Goal: Task Accomplishment & Management: Use online tool/utility

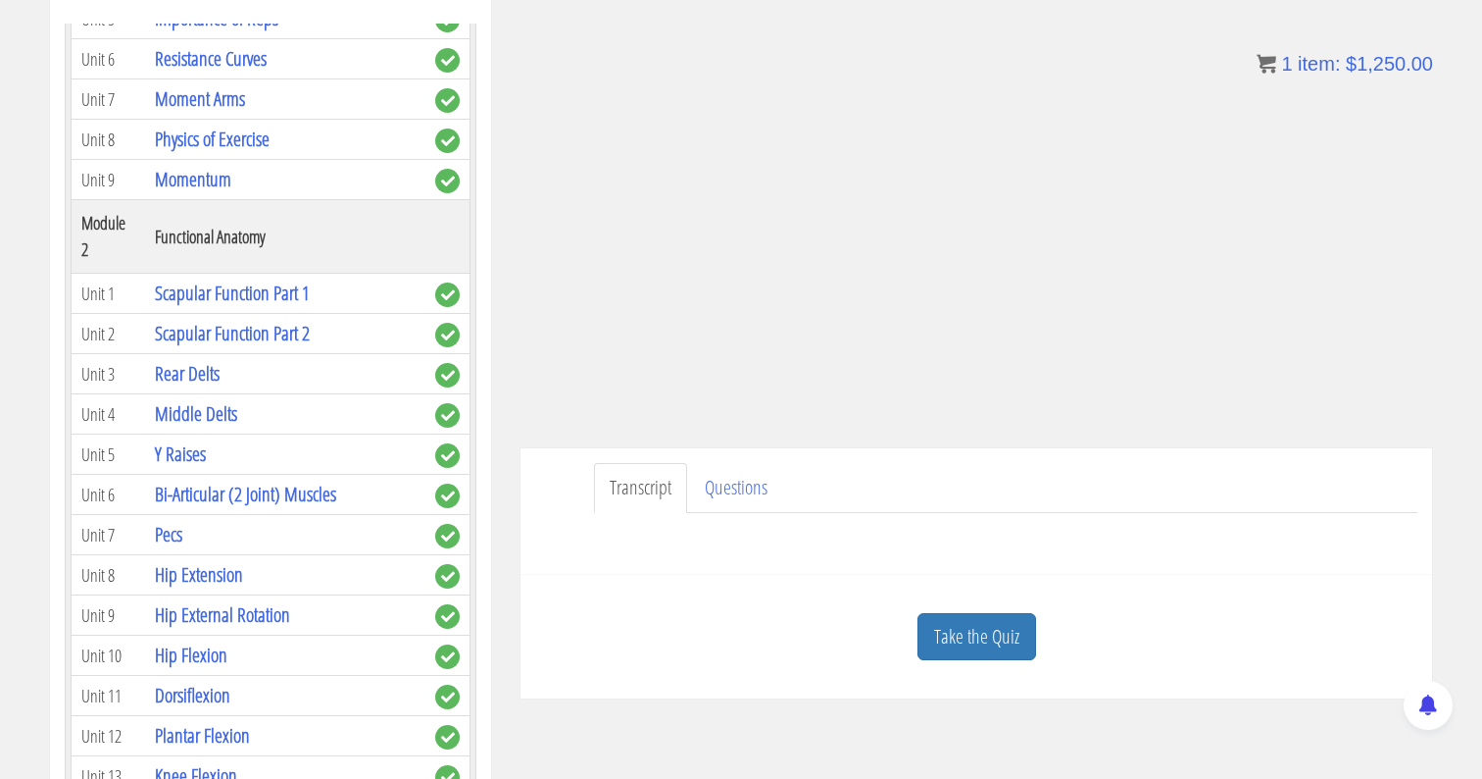
scroll to position [463, 0]
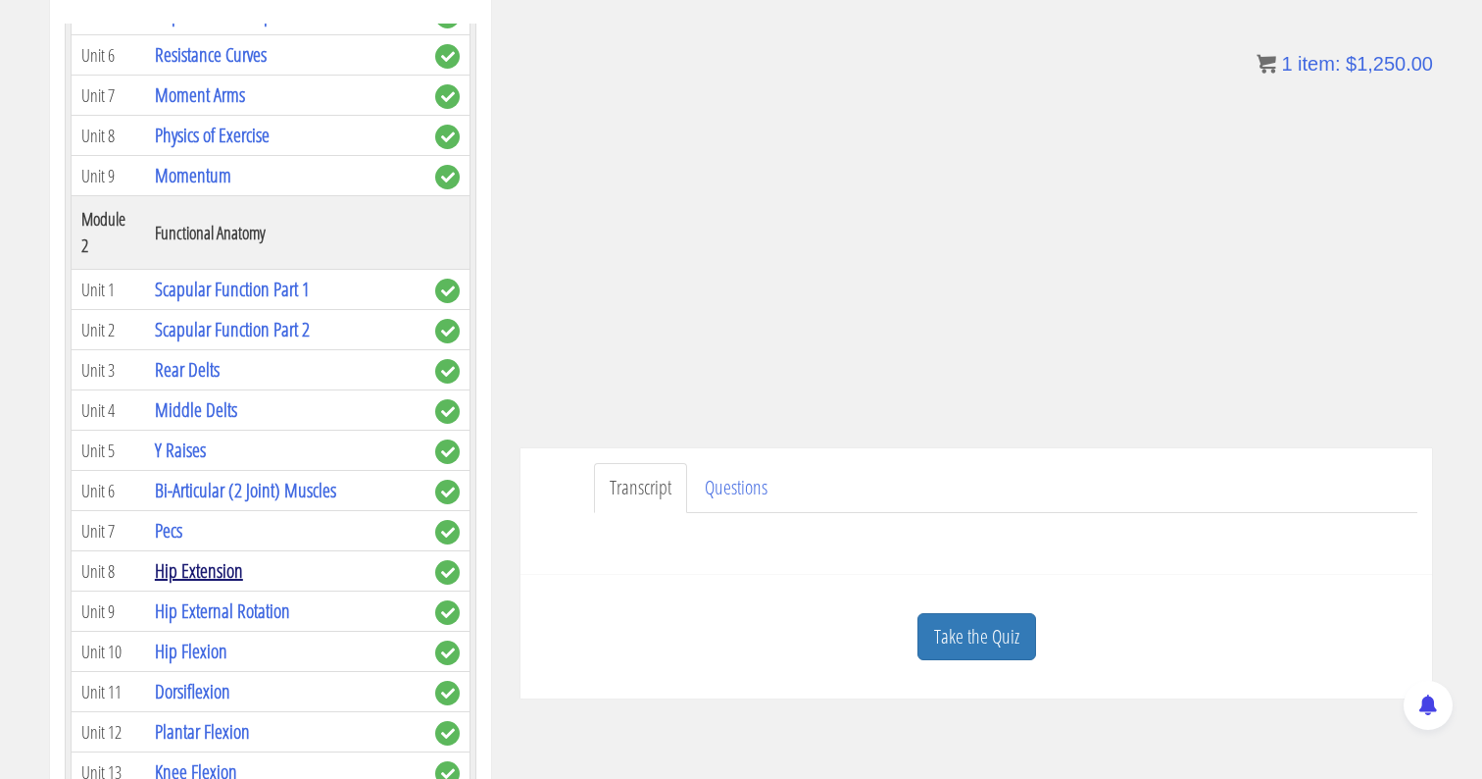
click at [219, 557] on link "Hip Extension" at bounding box center [199, 570] width 88 height 26
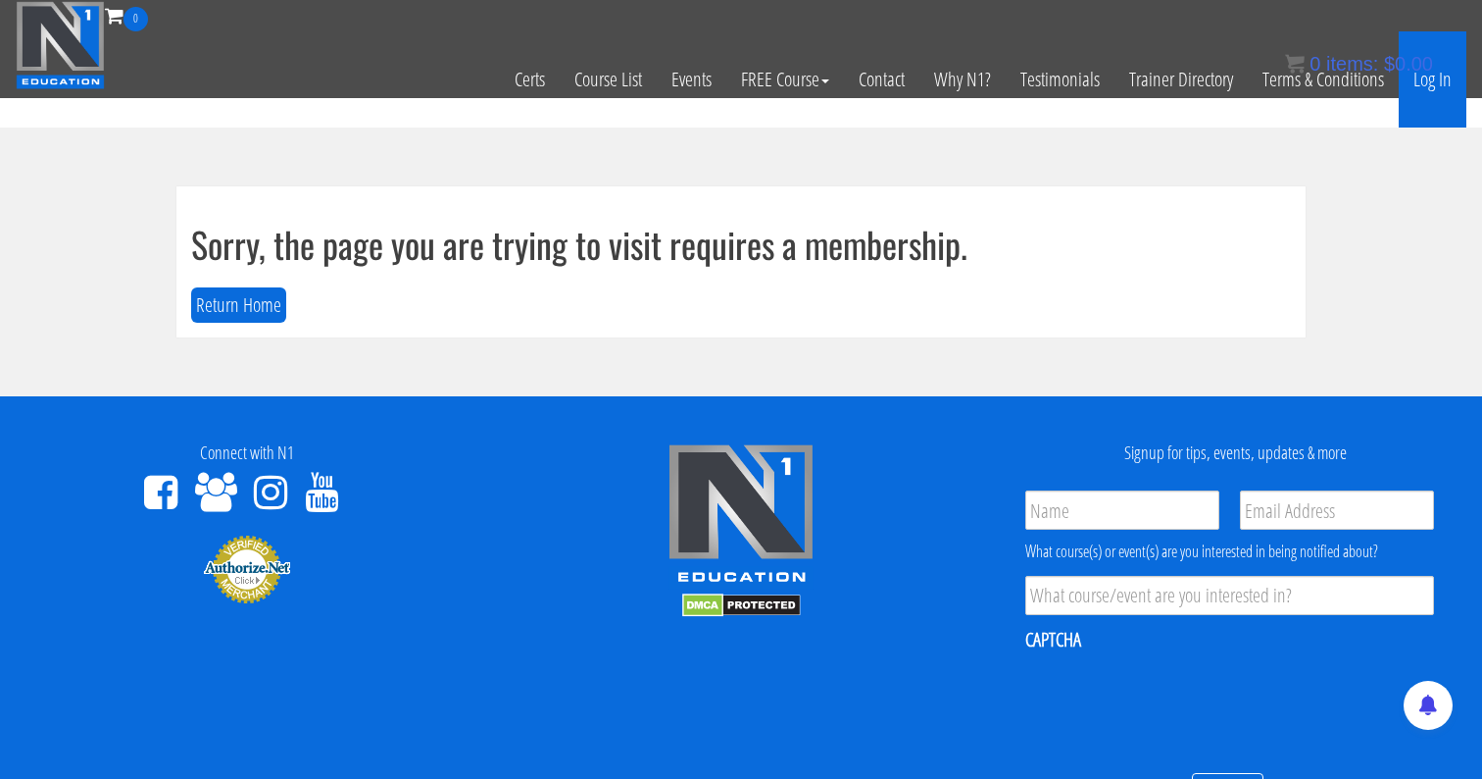
click at [1438, 86] on link "Log In" at bounding box center [1433, 79] width 68 height 96
click at [1441, 78] on link "Log In" at bounding box center [1433, 79] width 68 height 96
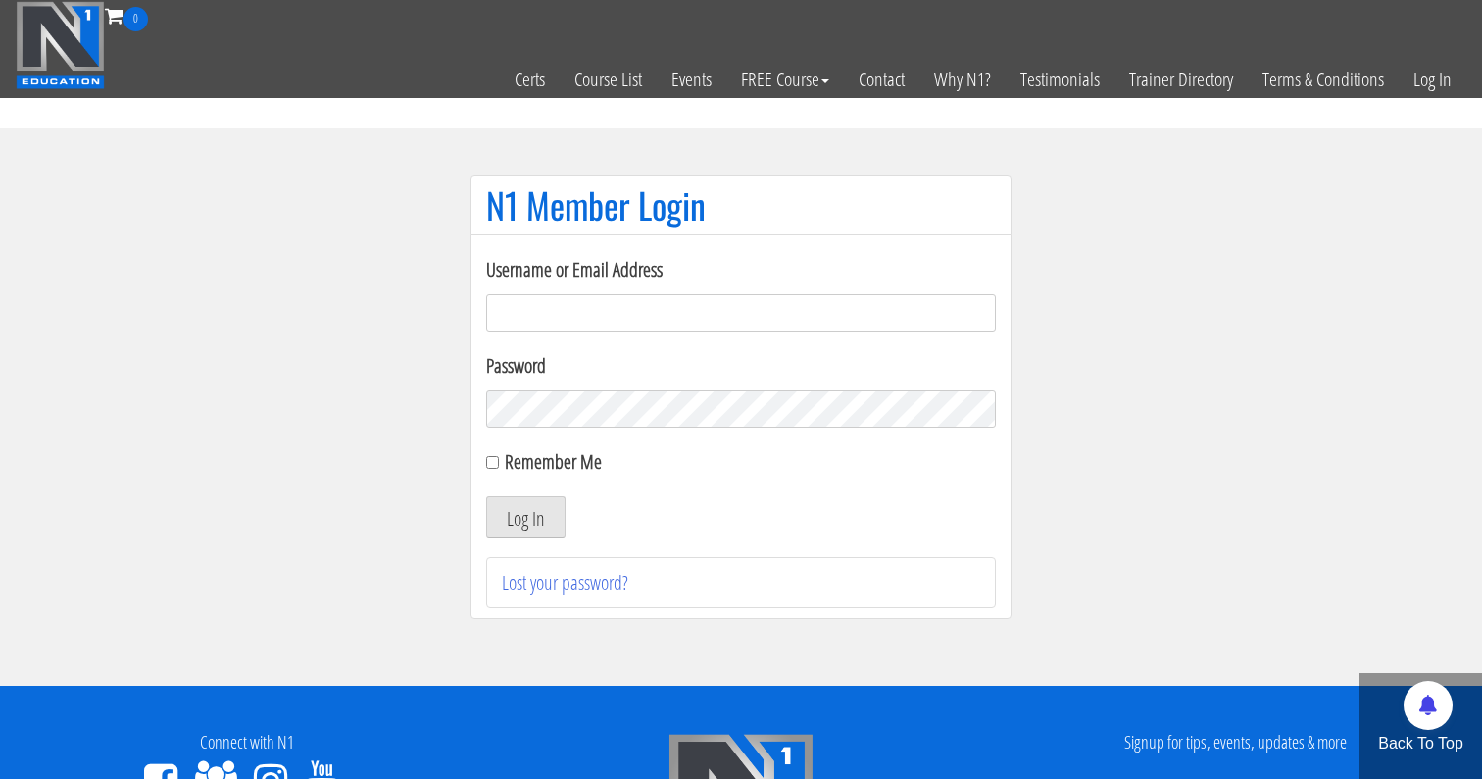
type input "[EMAIL_ADDRESS][DOMAIN_NAME]"
click at [496, 453] on div "Remember Me" at bounding box center [741, 461] width 510 height 29
click at [495, 460] on input "Remember Me" at bounding box center [492, 462] width 13 height 13
checkbox input "true"
click at [528, 522] on button "Log In" at bounding box center [525, 516] width 79 height 41
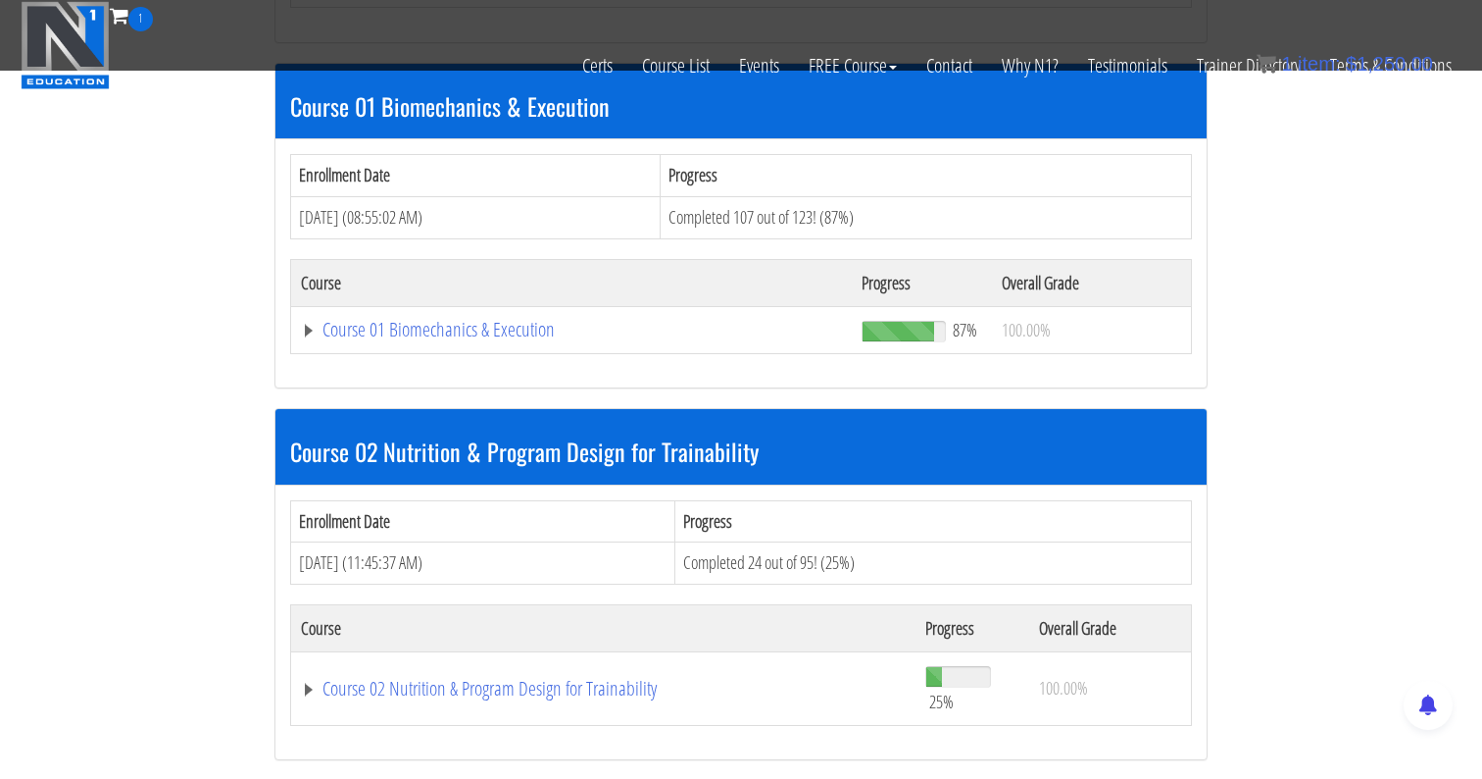
scroll to position [628, 0]
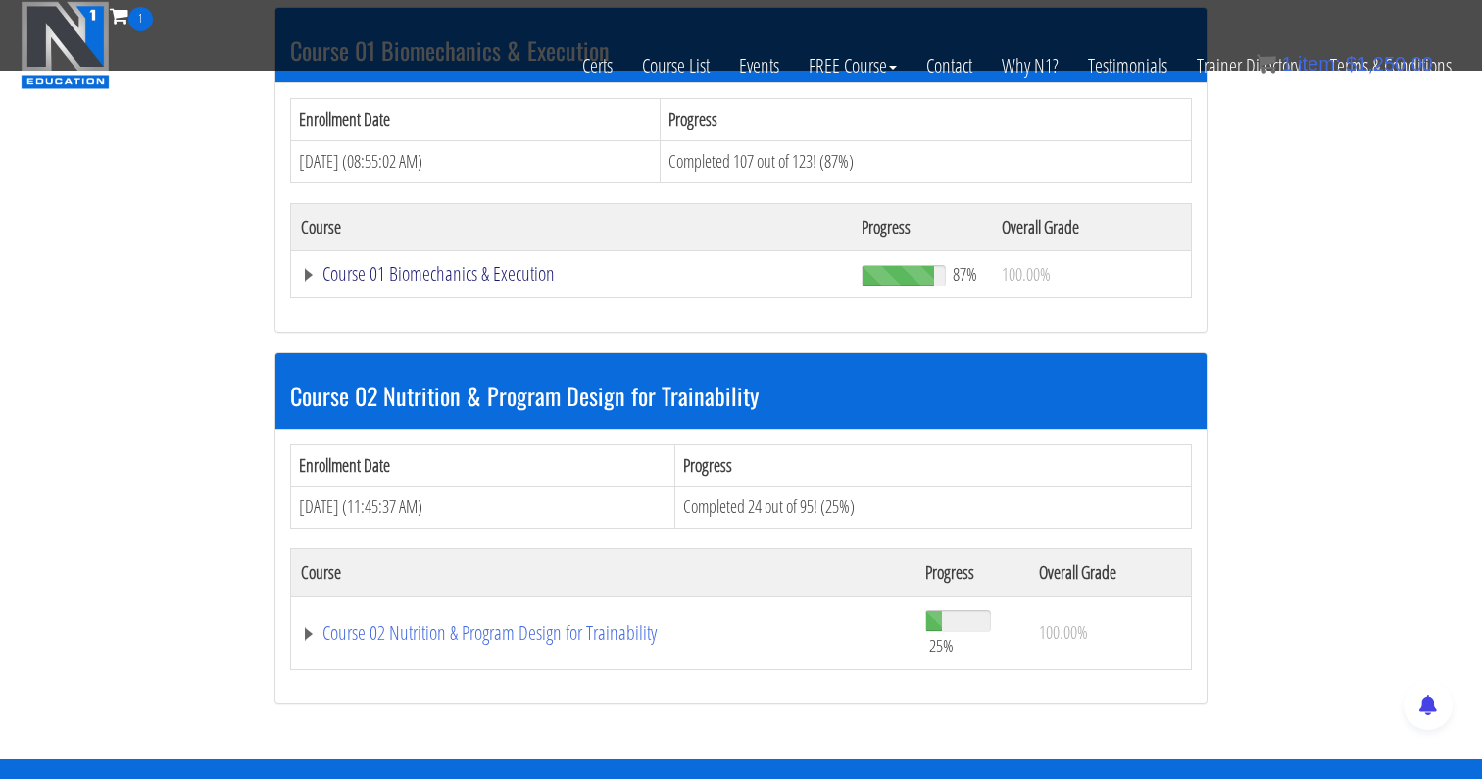
click at [461, 268] on link "Course 01 Biomechanics & Execution" at bounding box center [571, 274] width 541 height 20
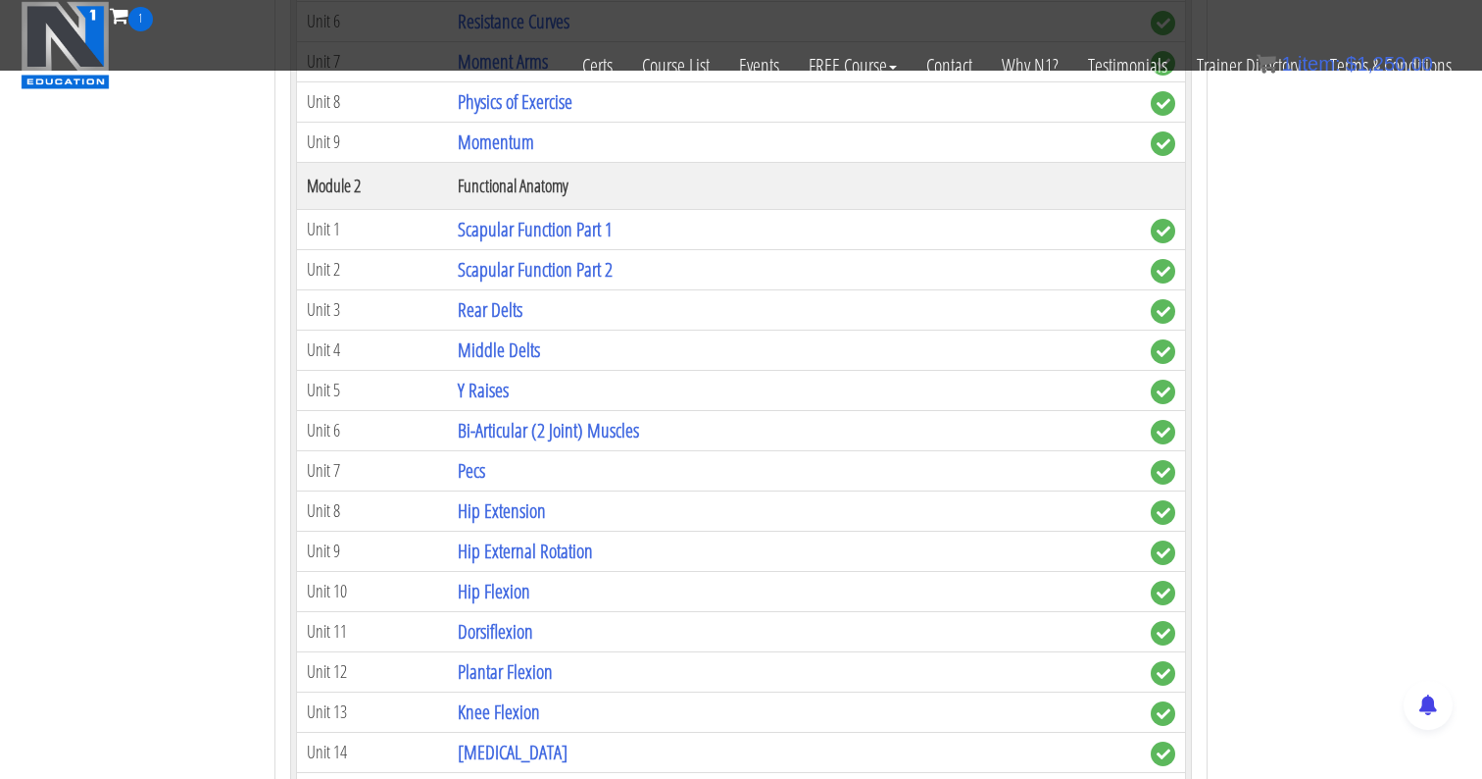
scroll to position [1187, 0]
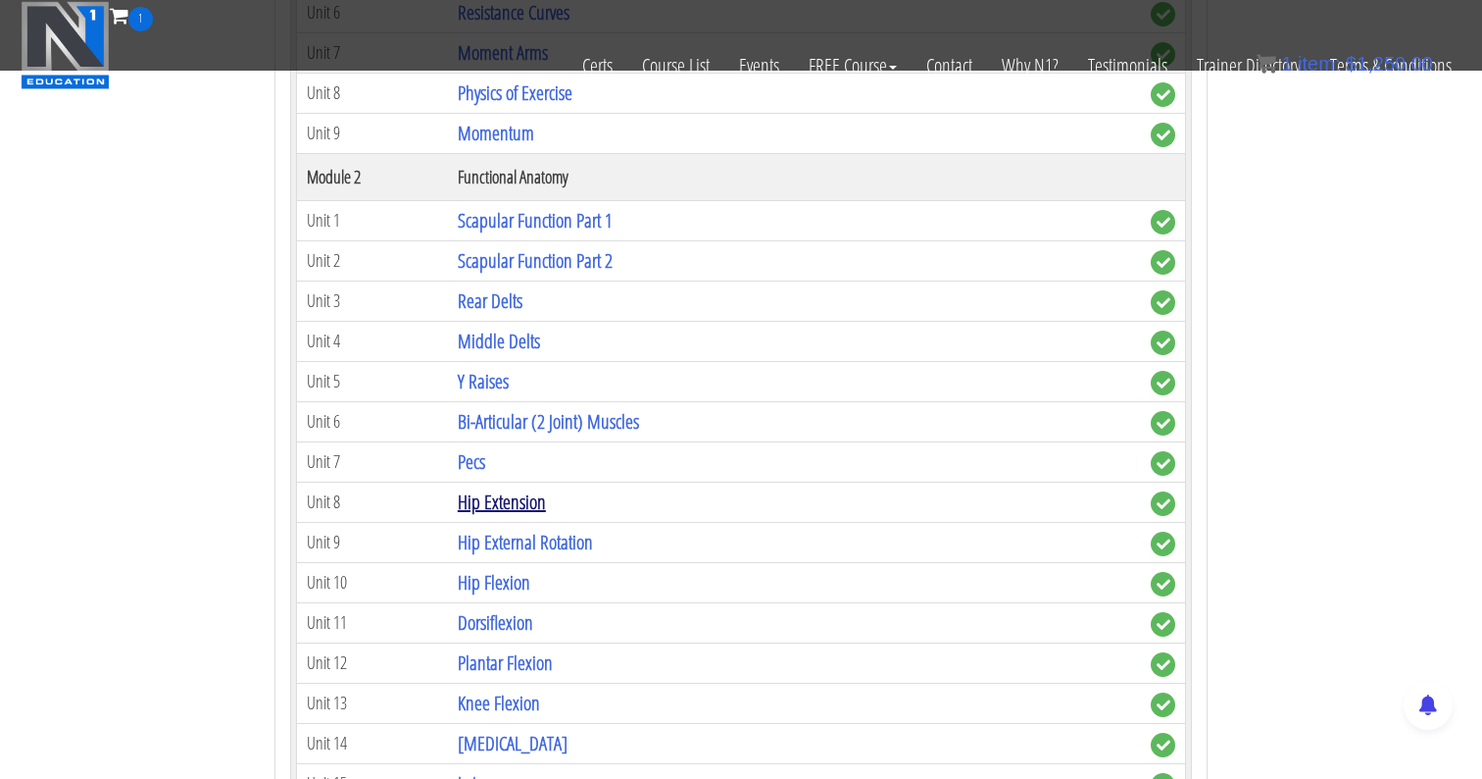
click at [515, 503] on link "Hip Extension" at bounding box center [502, 501] width 88 height 26
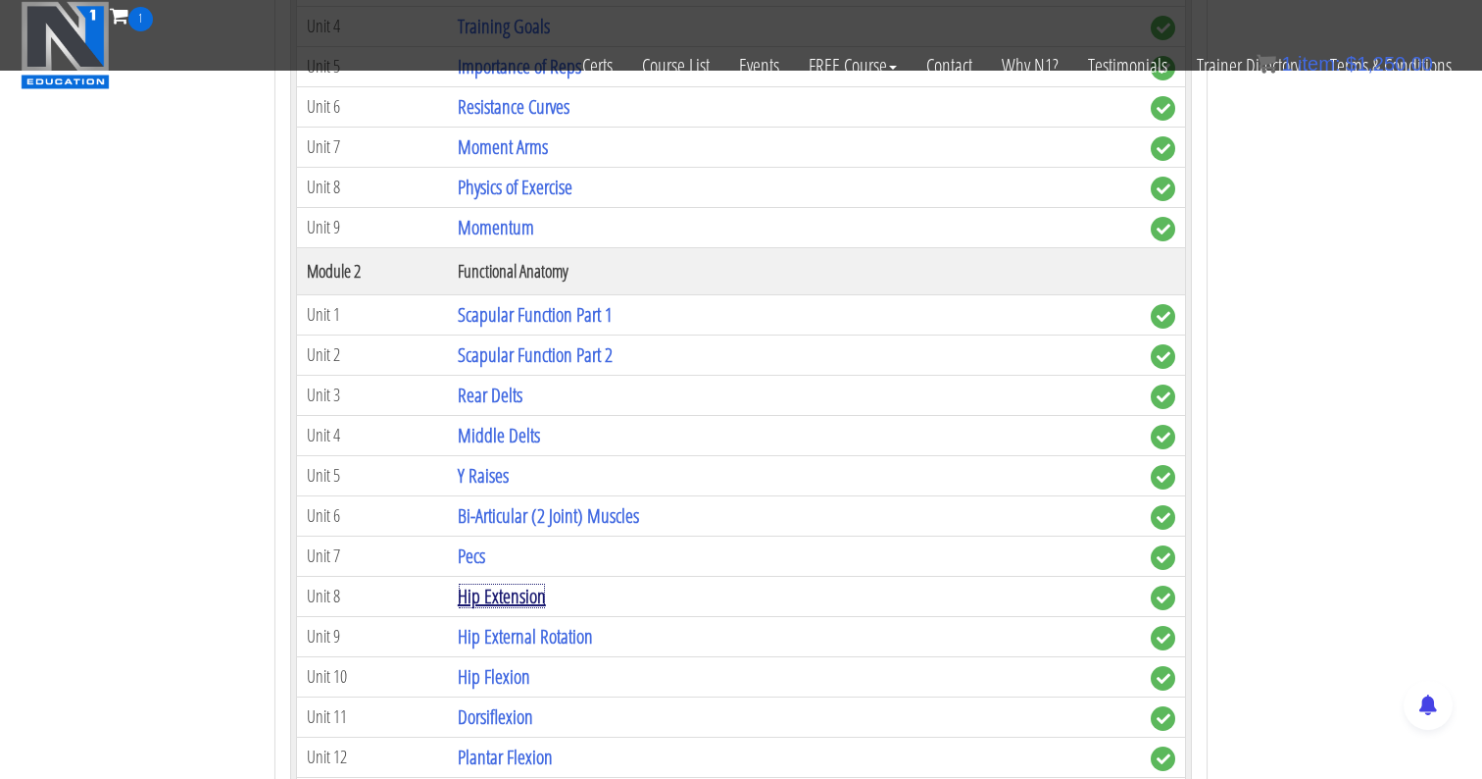
scroll to position [1205, 0]
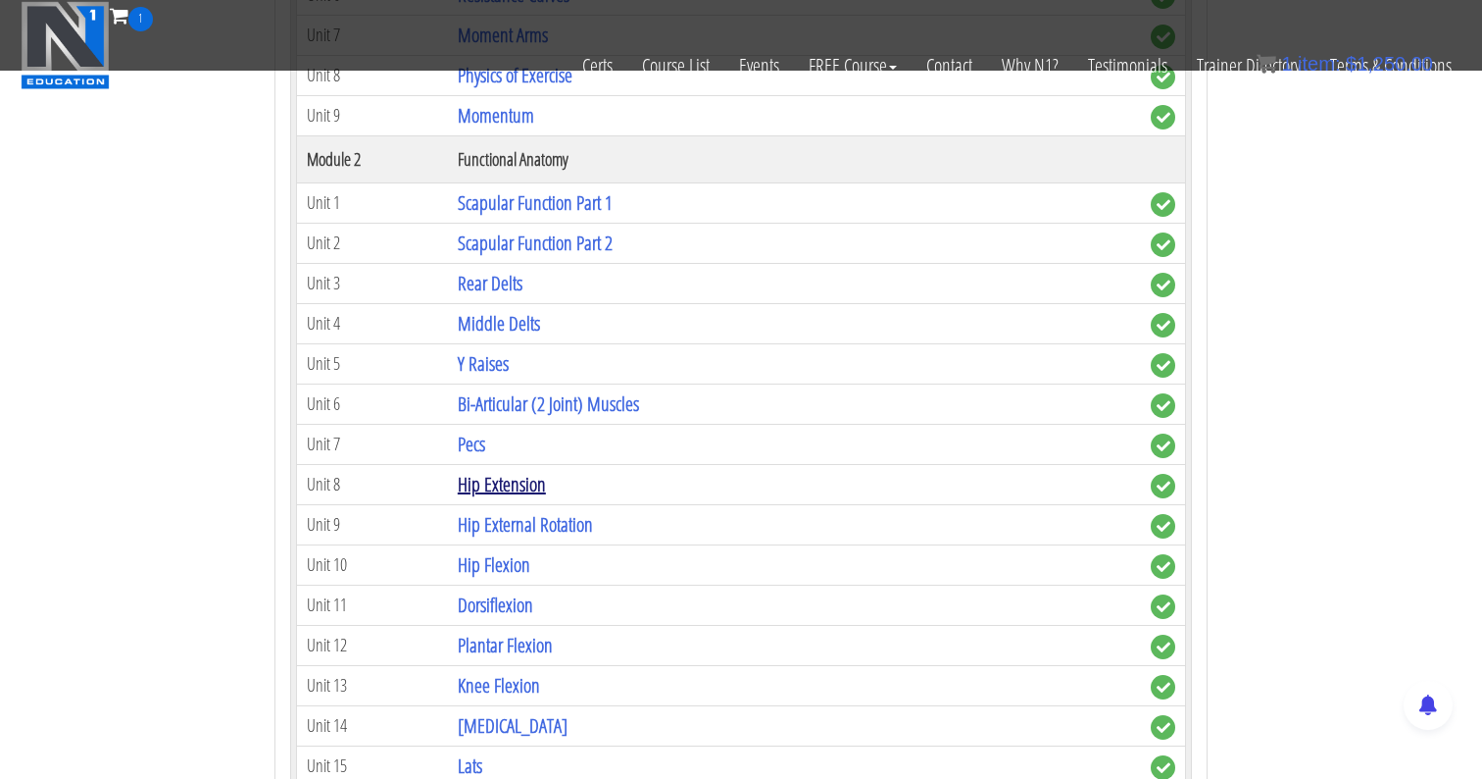
click at [500, 480] on link "Hip Extension" at bounding box center [502, 484] width 88 height 26
